Goal: Task Accomplishment & Management: Manage account settings

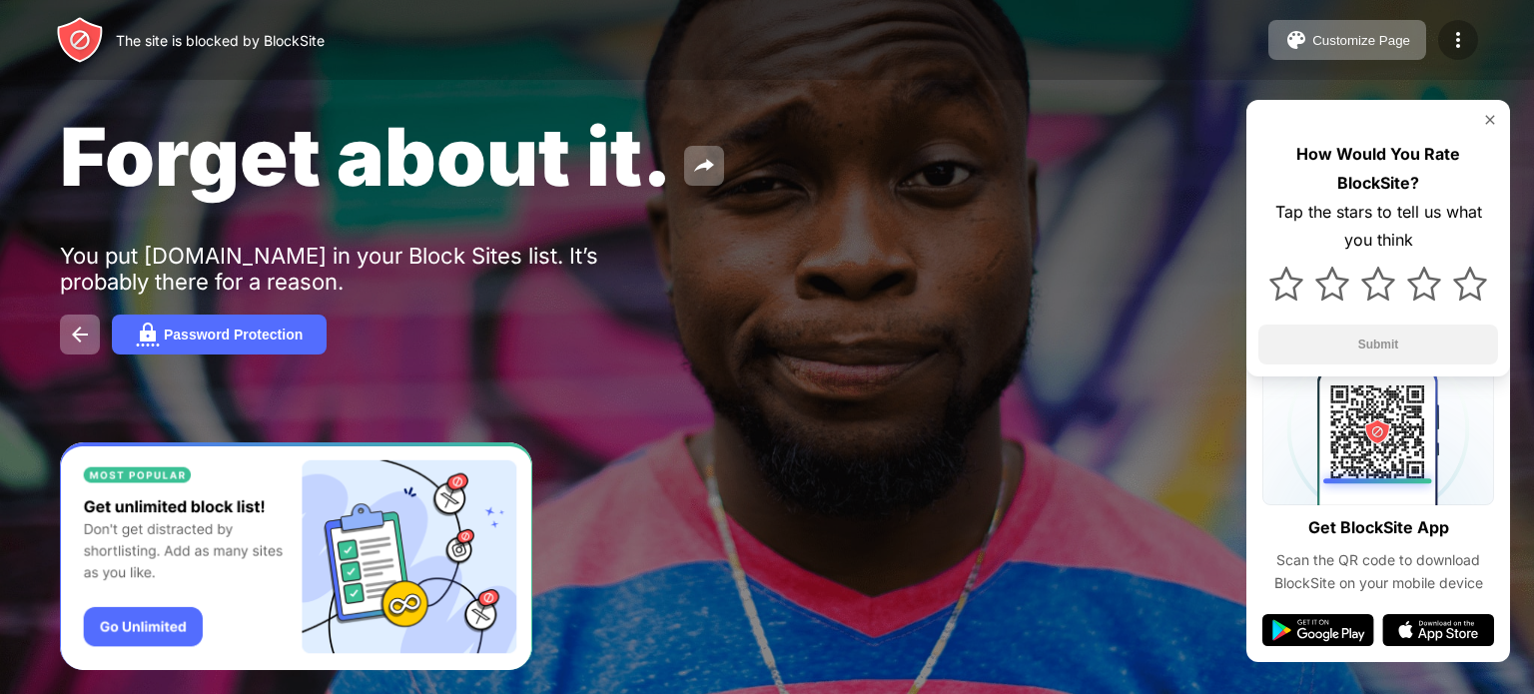
click at [1469, 26] on div at bounding box center [1458, 40] width 40 height 40
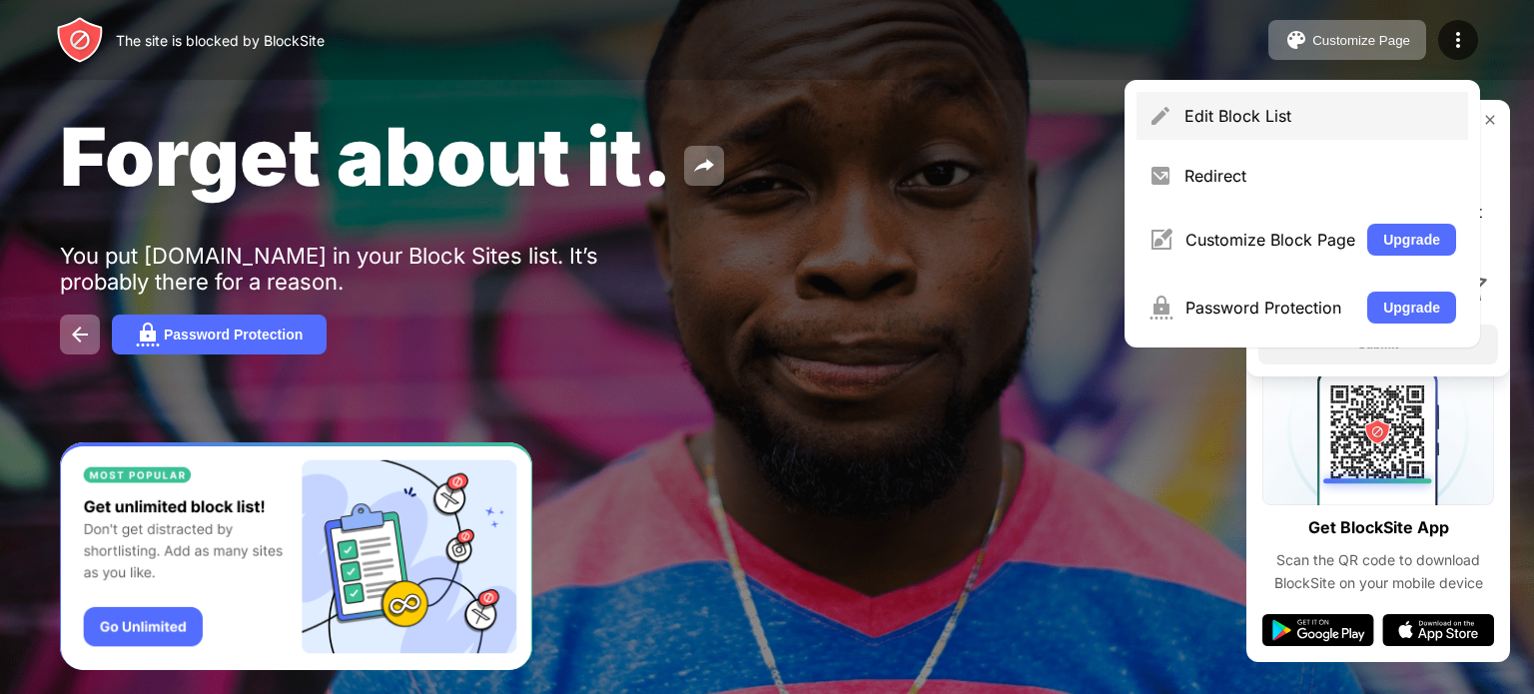
click at [1343, 110] on div "Edit Block List" at bounding box center [1320, 116] width 272 height 20
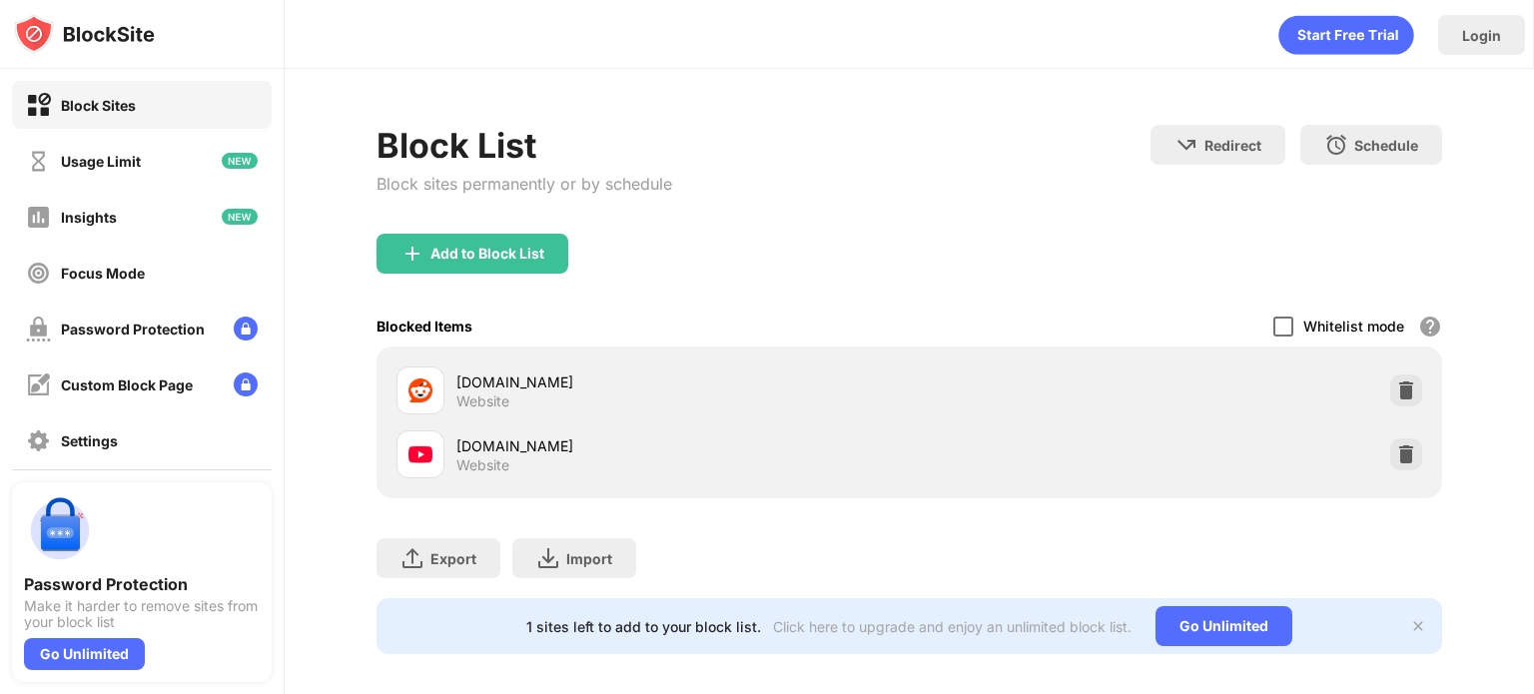
click at [1273, 319] on div at bounding box center [1283, 327] width 20 height 20
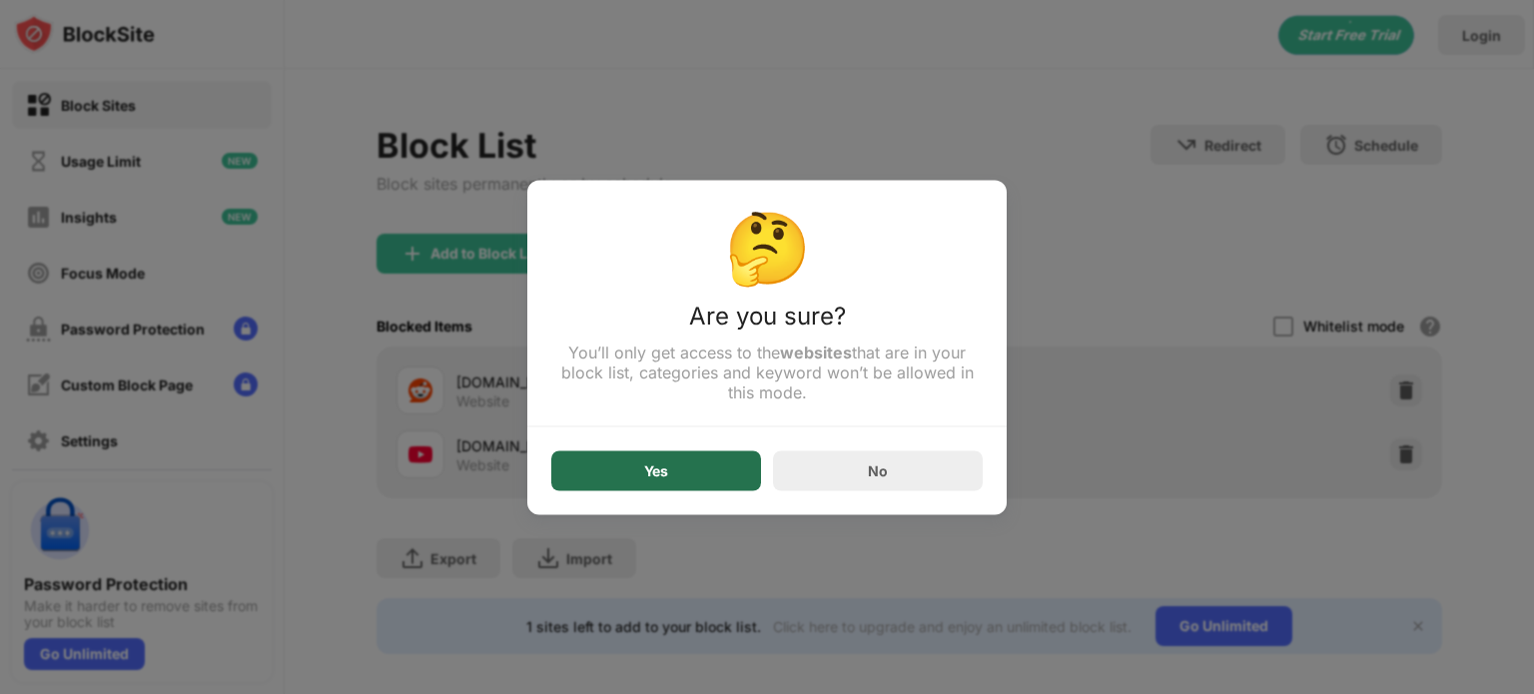
click at [689, 470] on div "Yes" at bounding box center [656, 470] width 210 height 40
